Goal: Information Seeking & Learning: Check status

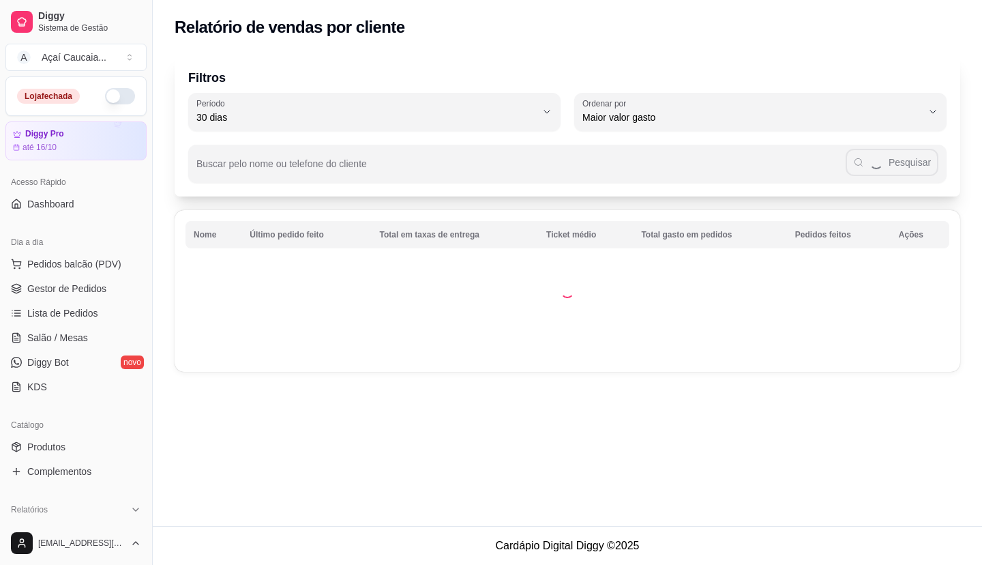
select select "30"
select select "HIGHEST_TOTAL_SPENT_WITH_ORDERS"
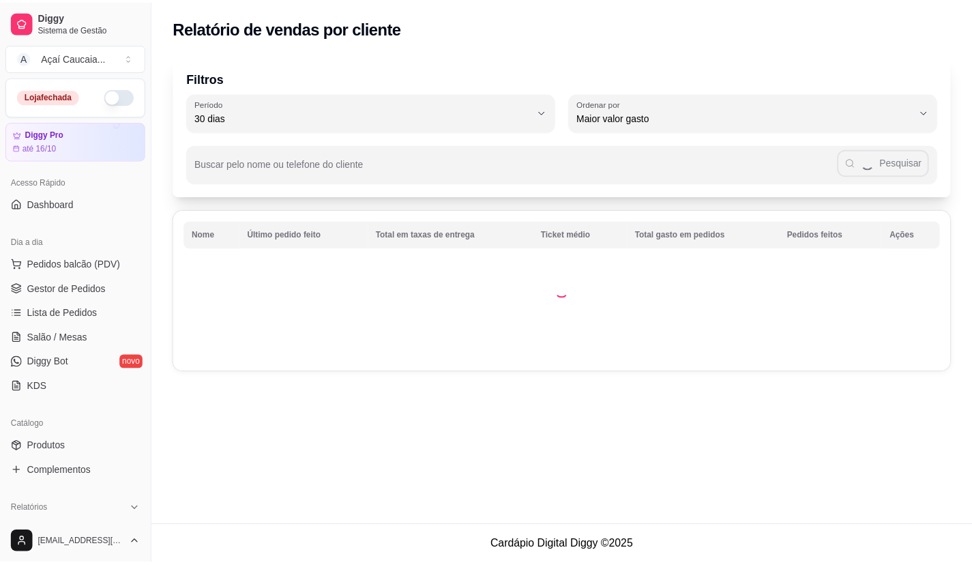
scroll to position [136, 0]
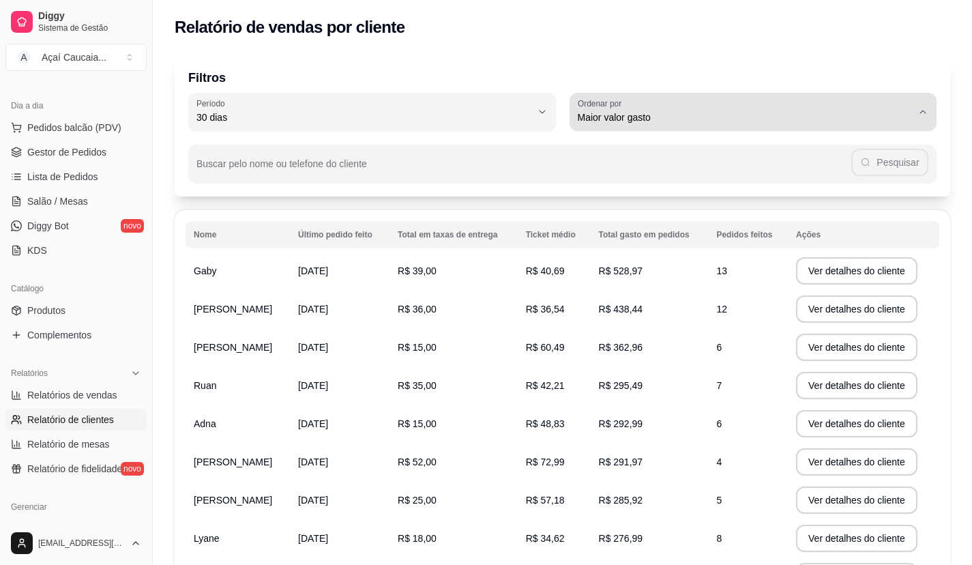
click at [622, 109] on div "Maior valor gasto" at bounding box center [745, 111] width 335 height 27
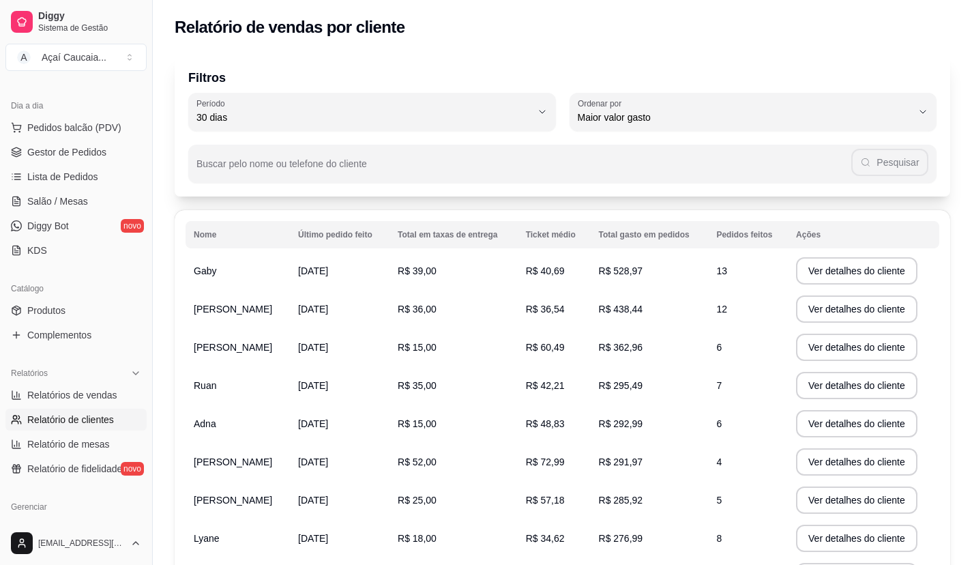
click at [406, 49] on div "Filtros 30 Período Hoje Ontem 7 dias 15 dias 30 dias 45 dias 60 dias Período 30…" at bounding box center [562, 371] width 819 height 650
click at [123, 398] on link "Relatórios de vendas" at bounding box center [75, 395] width 141 height 22
select select "ALL"
select select "0"
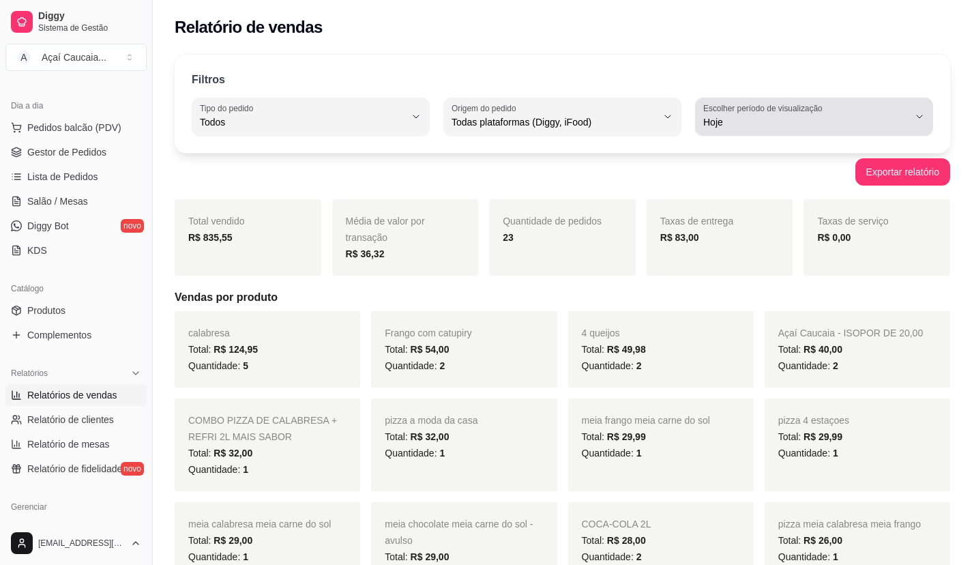
click at [719, 123] on span "Hoje" at bounding box center [805, 122] width 205 height 14
click at [650, 180] on div "Exportar relatório" at bounding box center [563, 171] width 776 height 27
click at [720, 122] on span "Hoje" at bounding box center [805, 122] width 205 height 14
click at [652, 170] on div "Exportar relatório" at bounding box center [563, 171] width 776 height 27
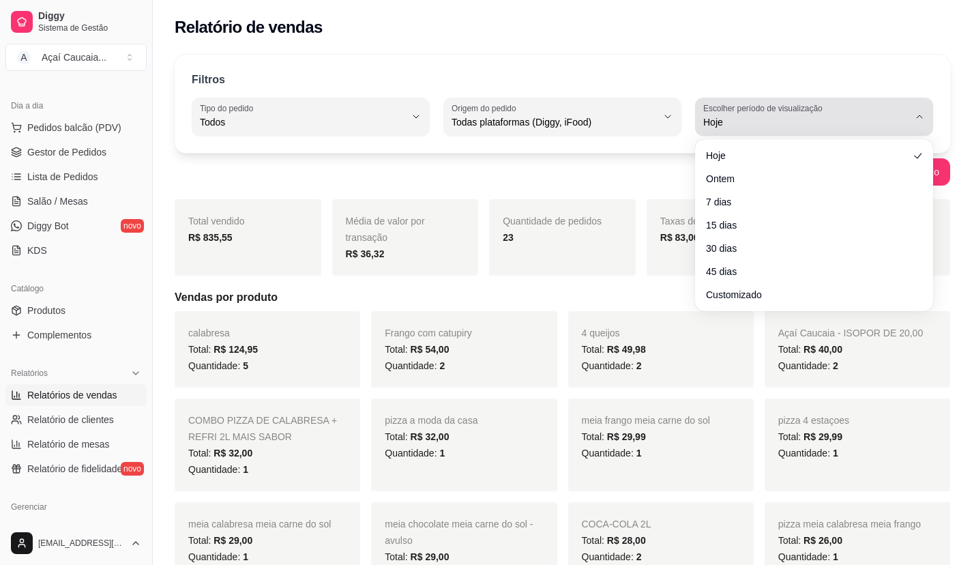
click at [765, 128] on span "Hoje" at bounding box center [805, 122] width 205 height 14
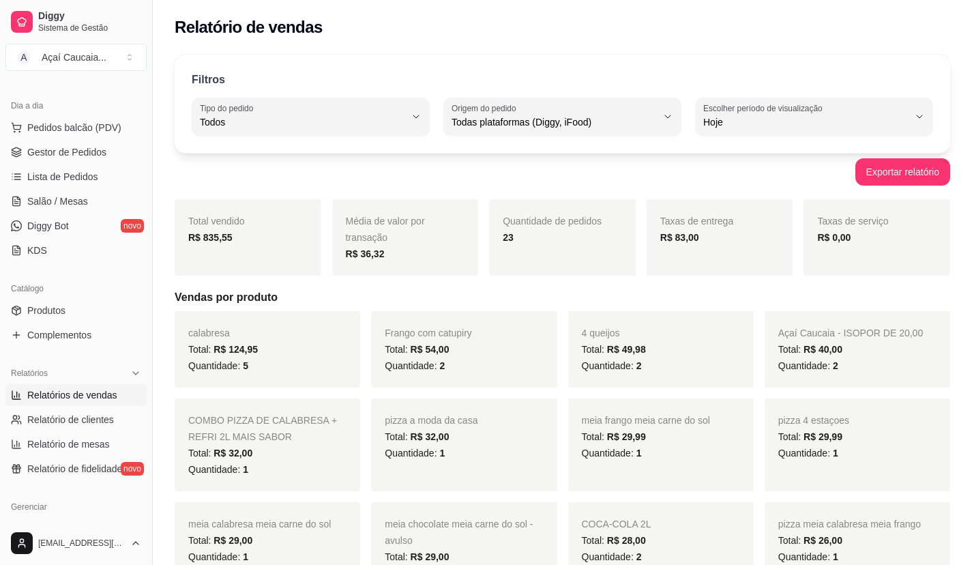
click at [117, 147] on link "Gestor de Pedidos" at bounding box center [75, 152] width 141 height 22
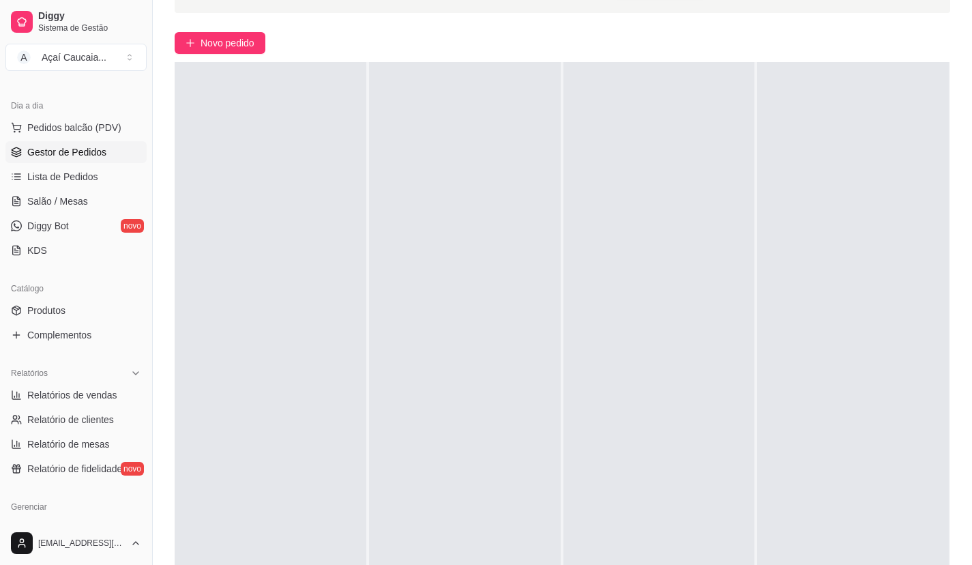
scroll to position [208, 0]
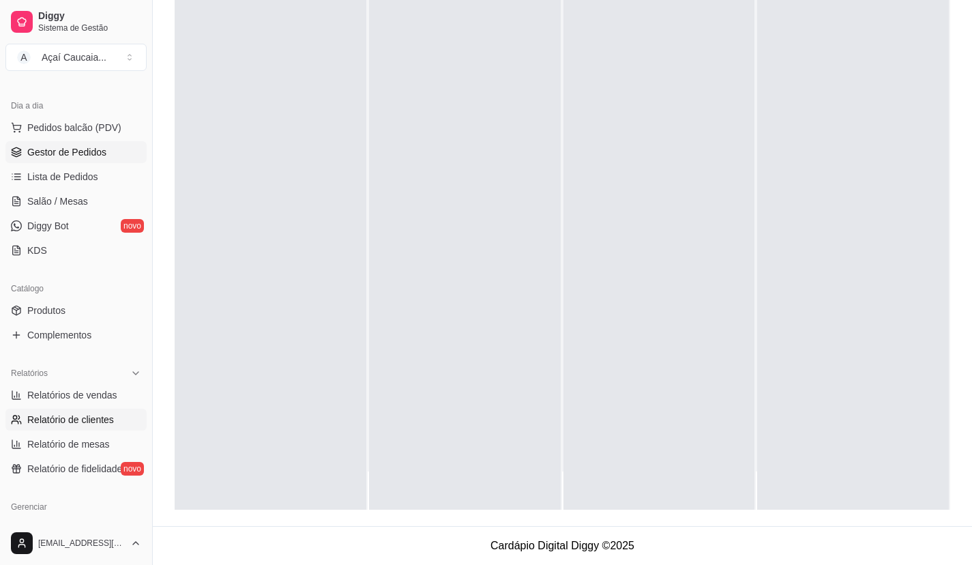
click at [97, 420] on span "Relatório de clientes" at bounding box center [70, 420] width 87 height 14
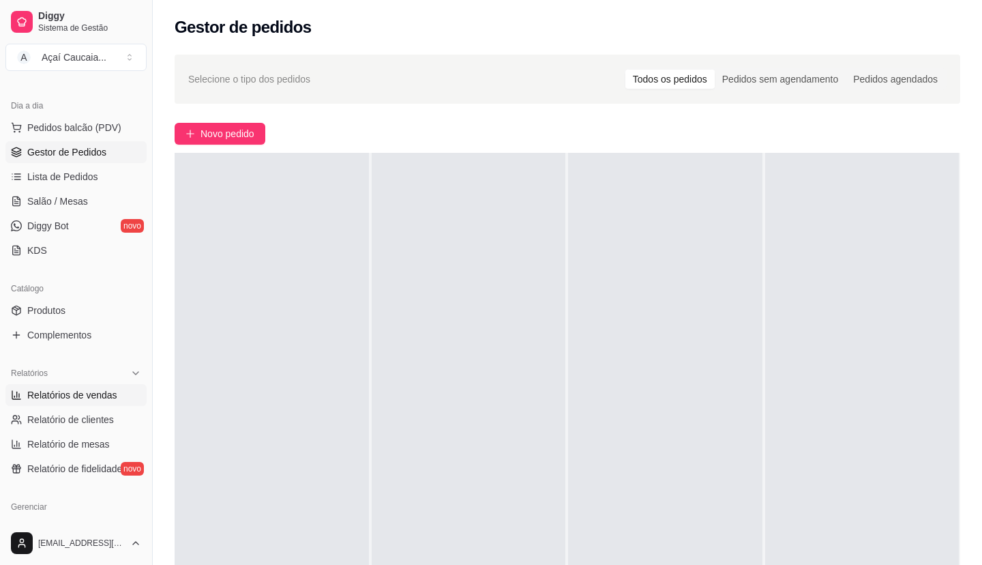
select select "30"
select select "HIGHEST_TOTAL_SPENT_WITH_ORDERS"
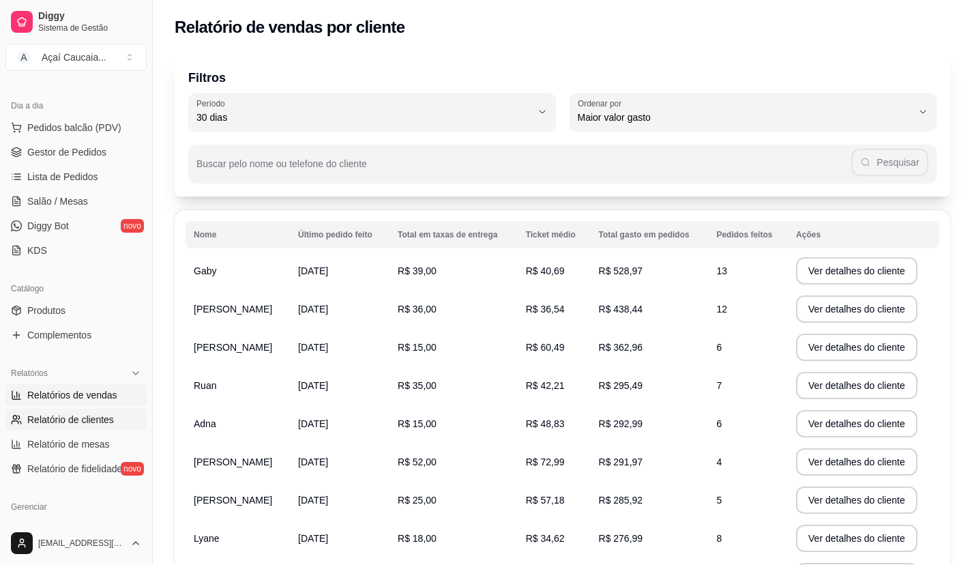
click at [94, 397] on span "Relatórios de vendas" at bounding box center [72, 395] width 90 height 14
select select "ALL"
select select "0"
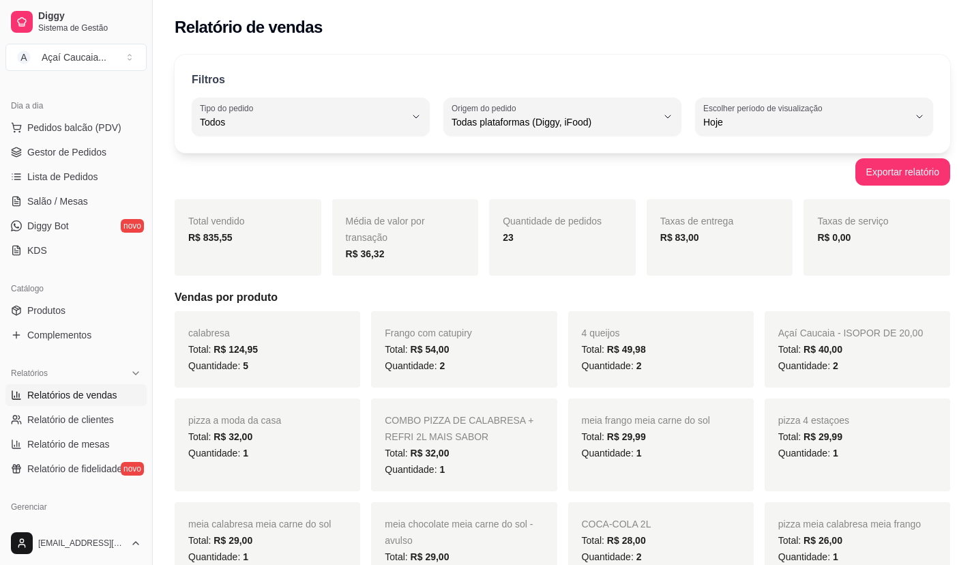
click at [725, 171] on div "Exportar relatório" at bounding box center [563, 171] width 776 height 27
